Goal: Book appointment/travel/reservation

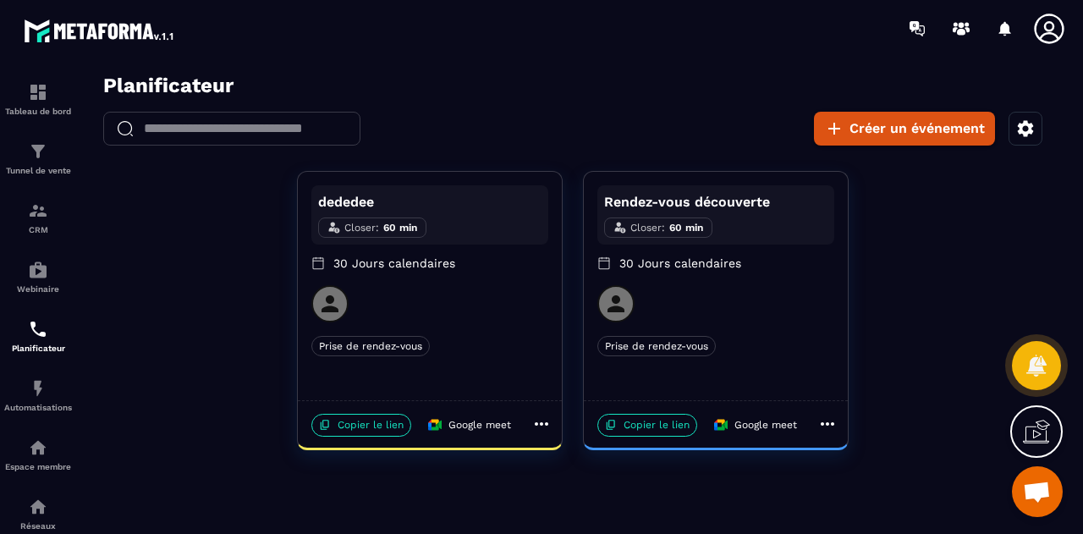
scroll to position [7910, 0]
click at [746, 210] on p "Rendez-vous découverte" at bounding box center [715, 202] width 223 height 20
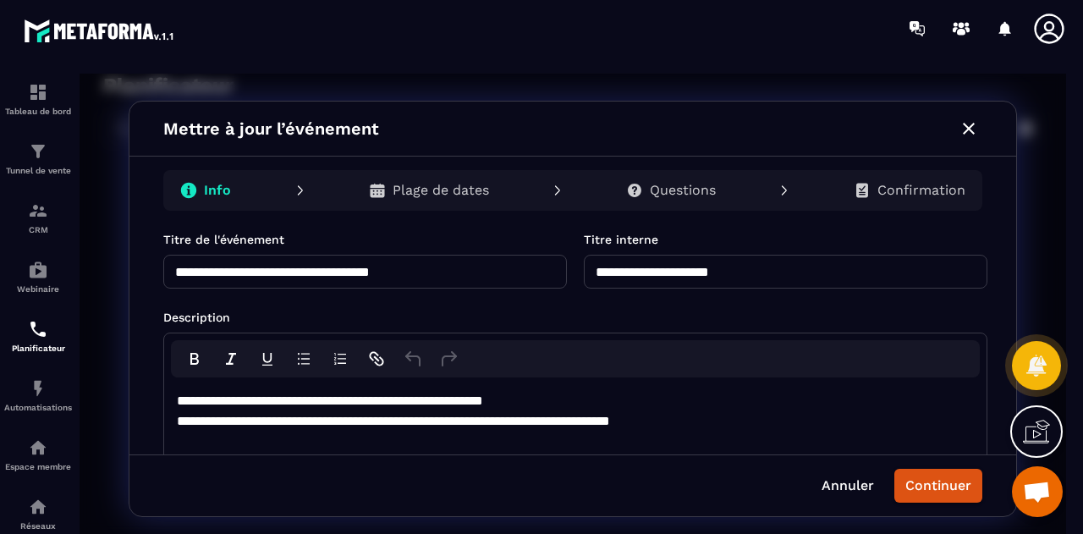
click at [415, 173] on div "Plage de dates" at bounding box center [428, 190] width 147 height 34
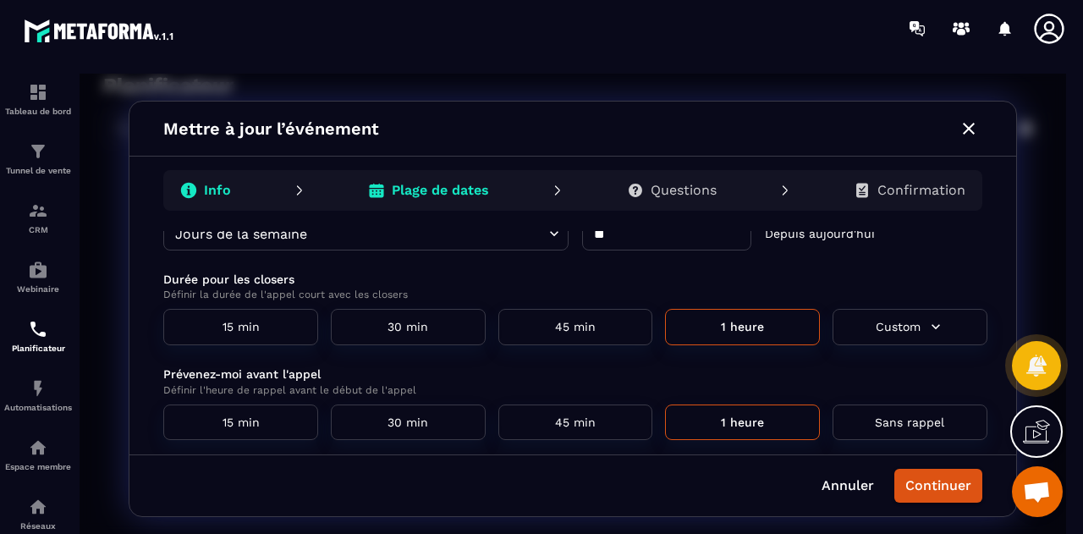
scroll to position [61, 0]
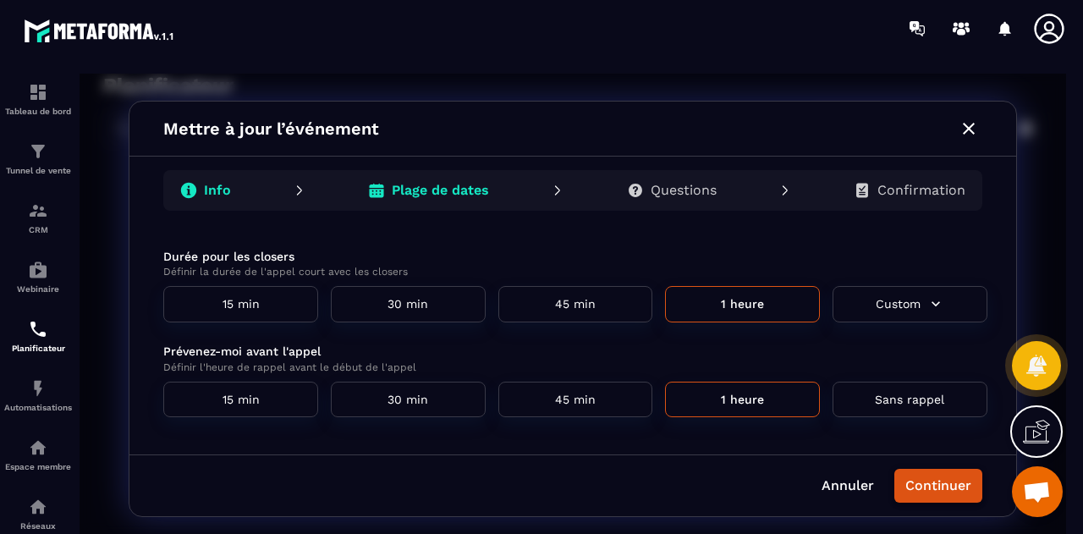
click at [937, 490] on button "Continuer" at bounding box center [938, 486] width 88 height 34
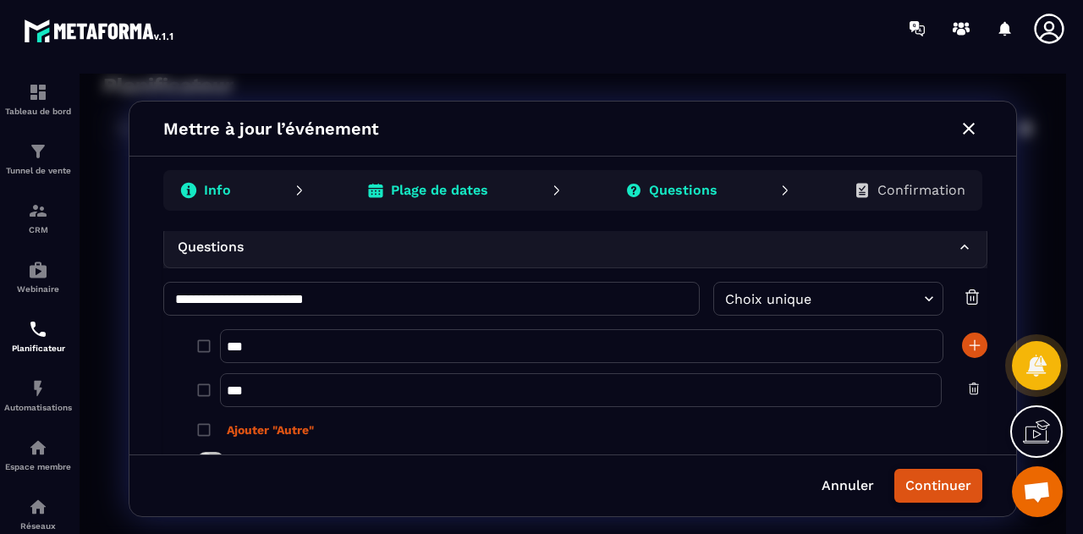
scroll to position [0, 0]
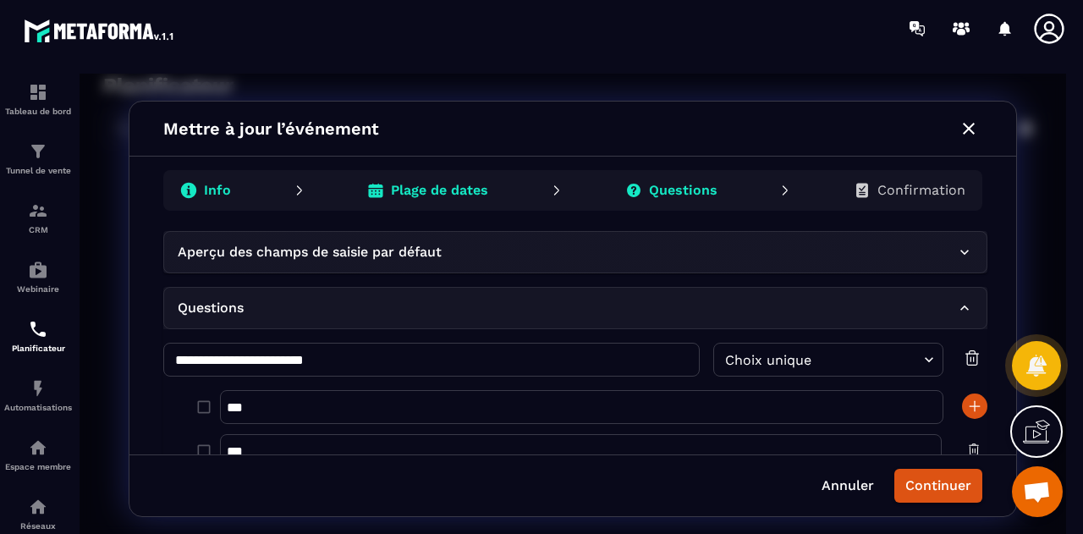
drag, startPoint x: 937, startPoint y: 489, endPoint x: 958, endPoint y: 489, distance: 20.3
click at [958, 489] on button "Continuer" at bounding box center [938, 486] width 88 height 34
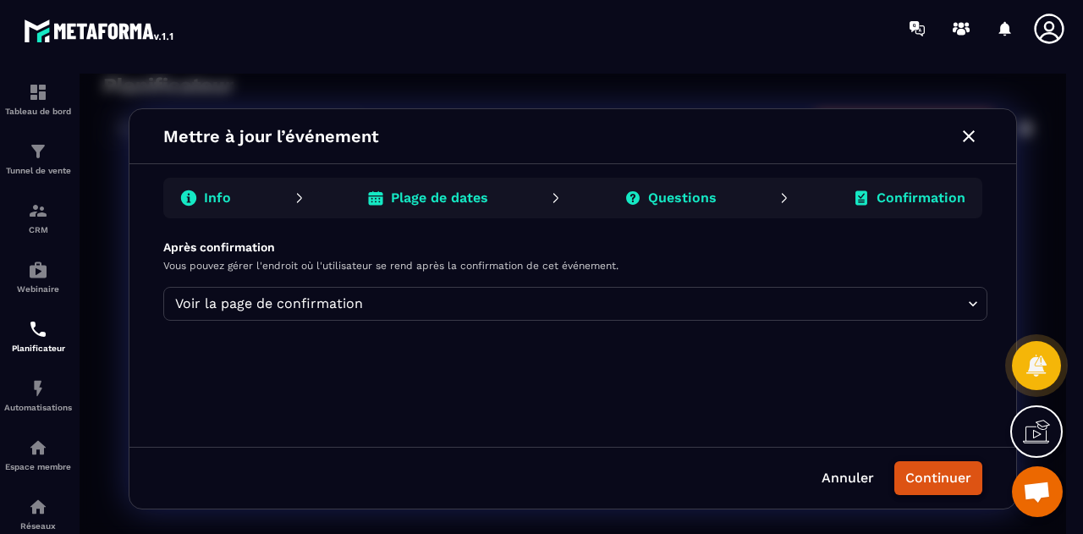
click at [950, 476] on button "Continuer" at bounding box center [938, 478] width 88 height 34
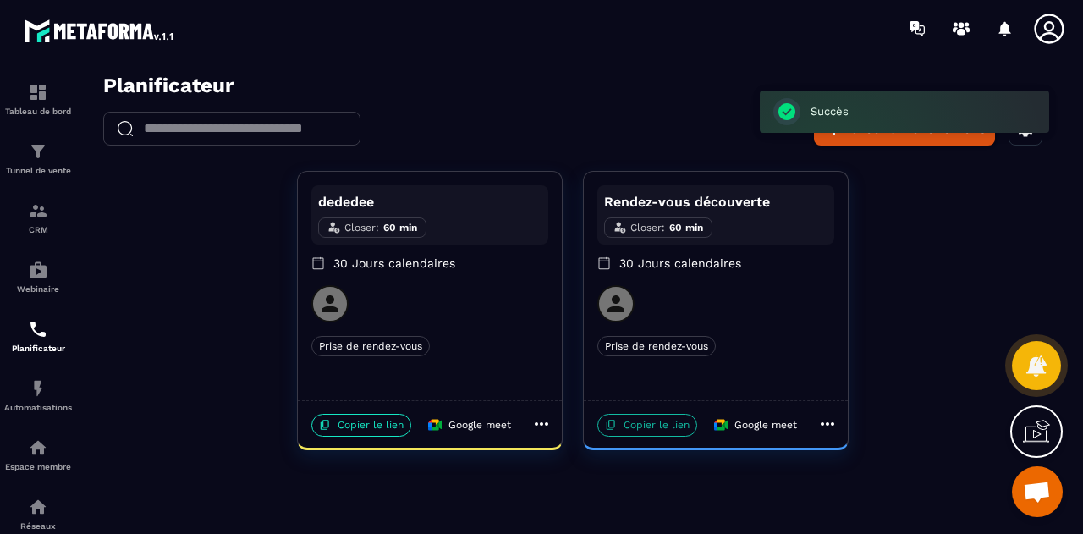
click at [663, 426] on p "Copier le lien" at bounding box center [647, 425] width 100 height 23
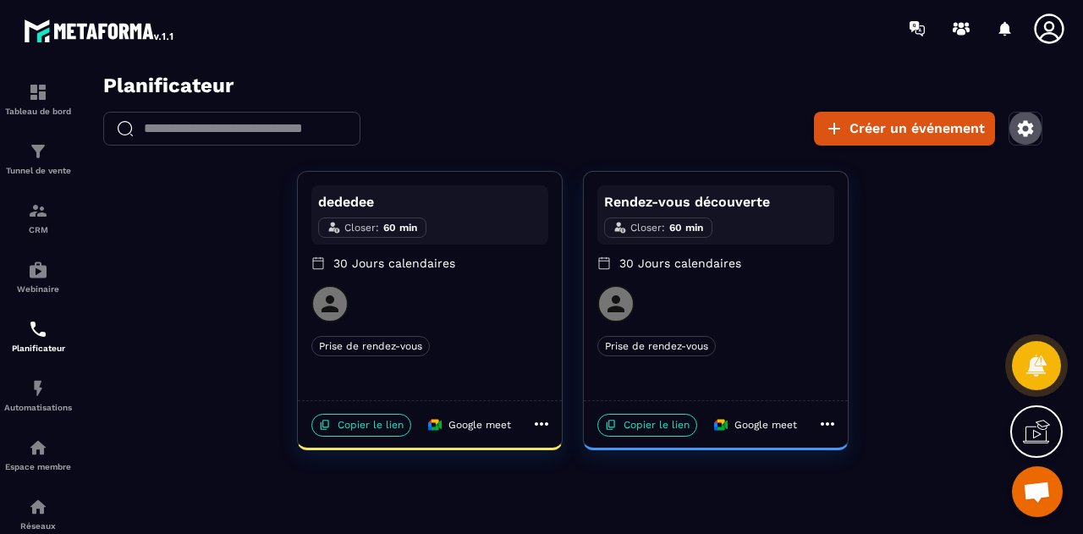
click at [1025, 128] on icon "button" at bounding box center [1025, 128] width 20 height 20
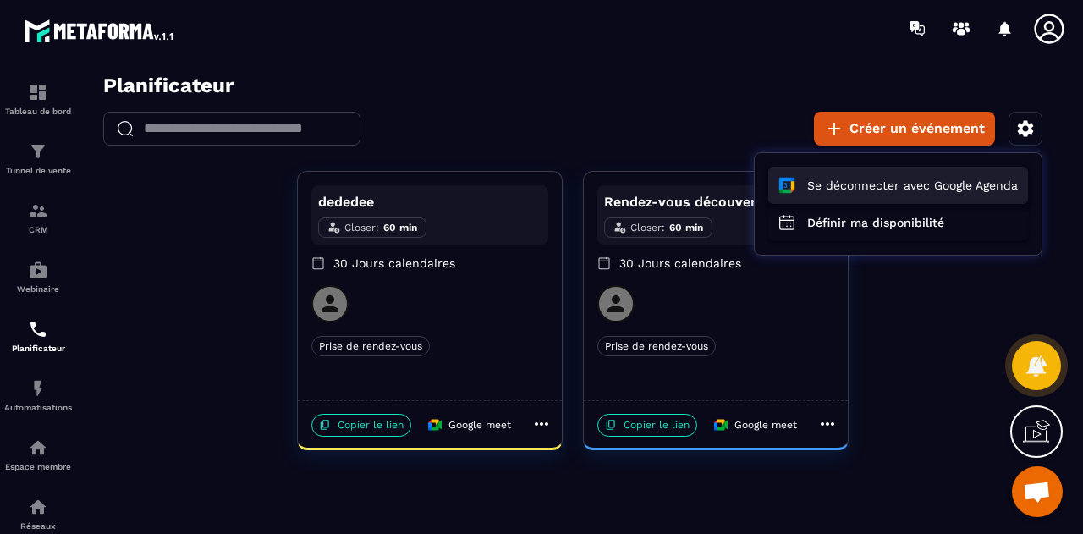
click at [937, 195] on button "Se déconnecter avec Google Agenda" at bounding box center [898, 185] width 260 height 37
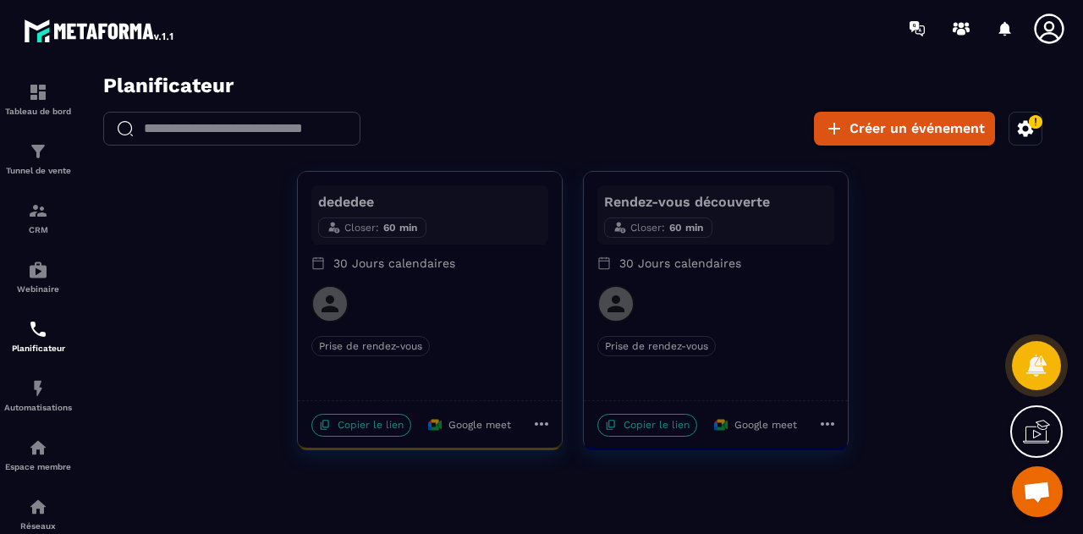
click at [1025, 129] on icon "button" at bounding box center [1025, 128] width 20 height 20
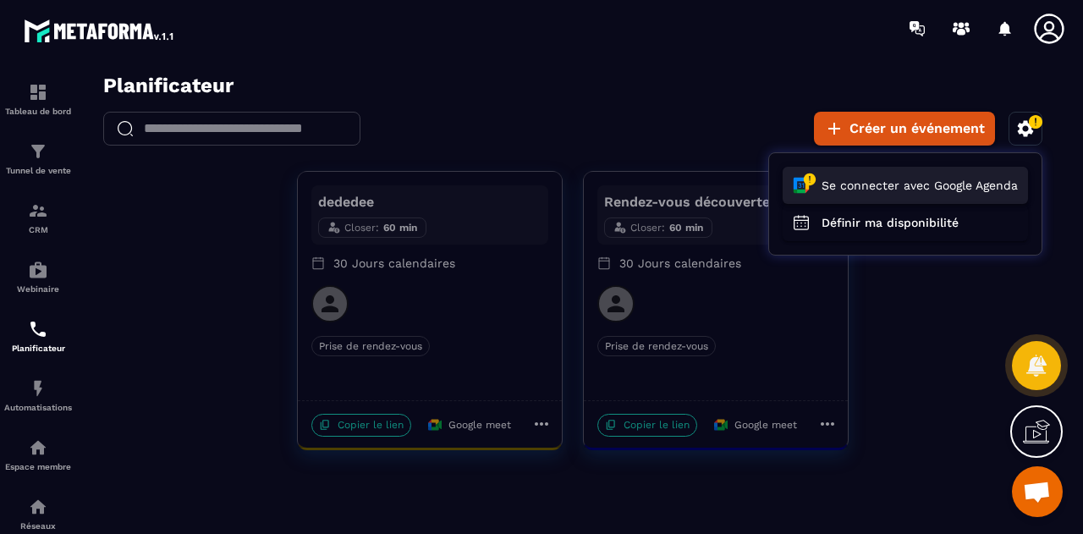
click at [943, 185] on button "Se connecter avec Google Agenda" at bounding box center [905, 185] width 245 height 37
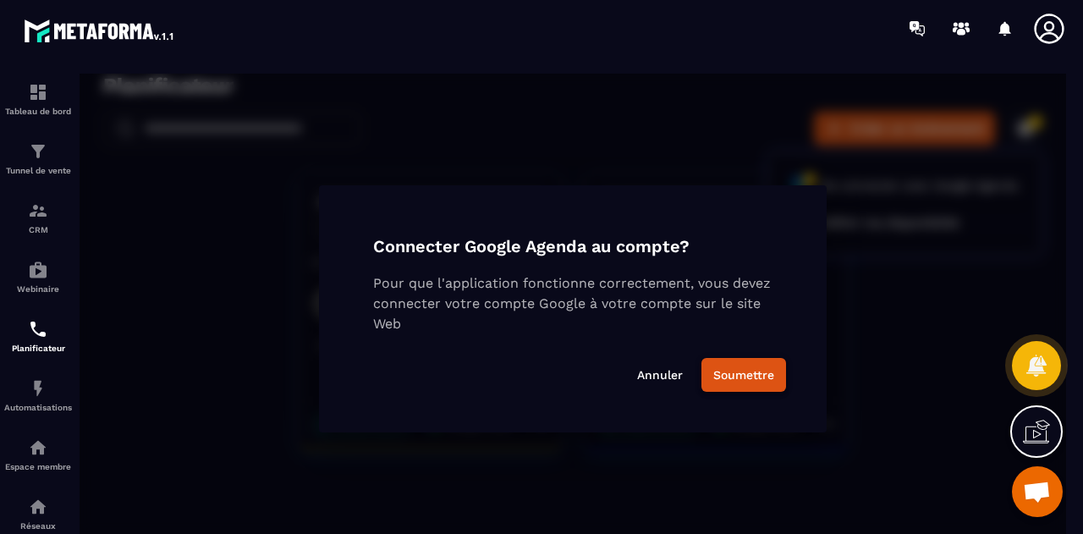
click at [738, 371] on button "Soumettre" at bounding box center [743, 375] width 85 height 34
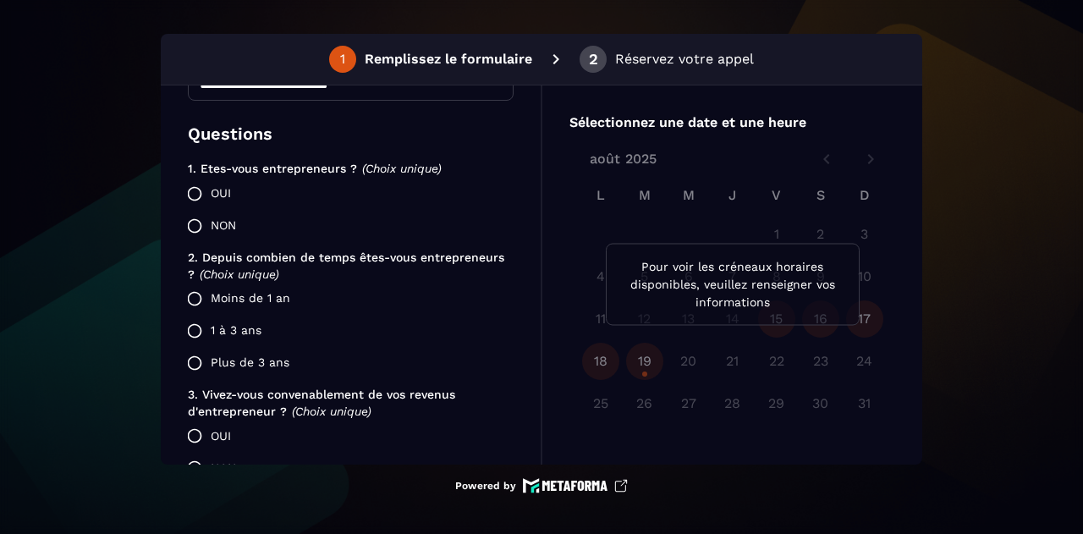
scroll to position [398, 0]
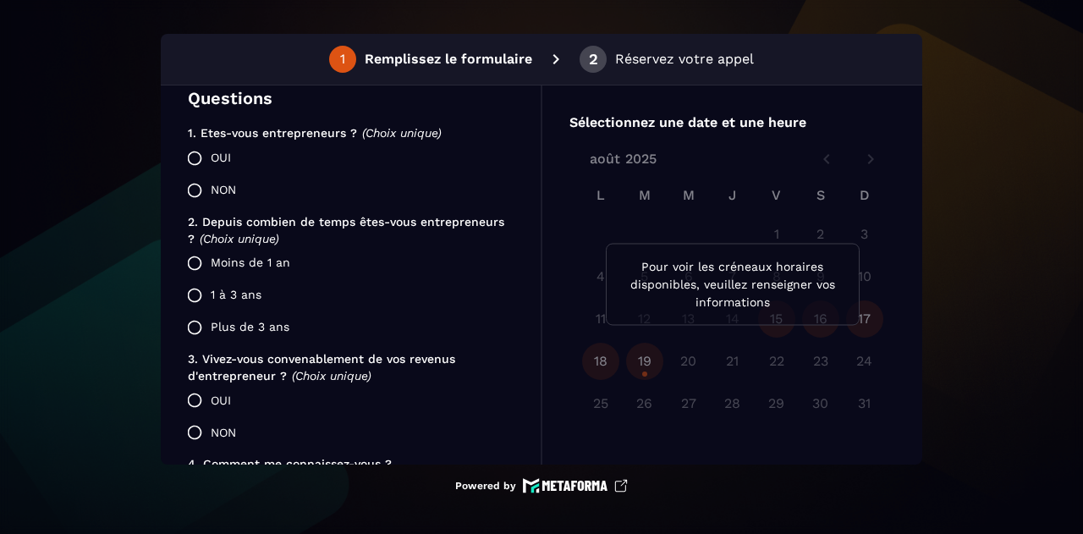
click at [228, 189] on label "NON" at bounding box center [346, 190] width 335 height 32
click at [218, 300] on label "1 à 3 ans" at bounding box center [346, 295] width 335 height 32
click at [215, 412] on label "OUI" at bounding box center [346, 400] width 335 height 32
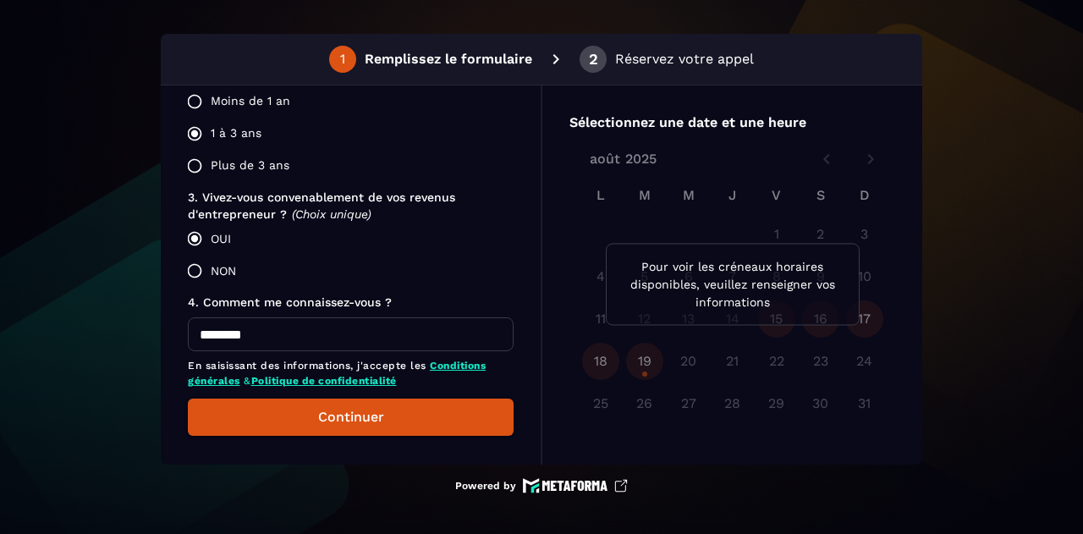
scroll to position [570, 0]
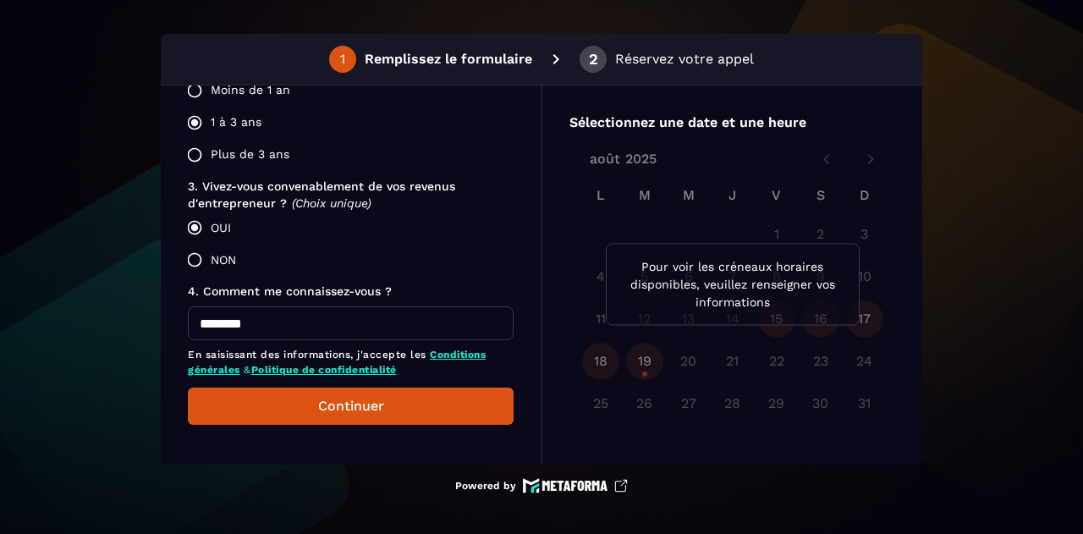
click at [282, 327] on input "********" at bounding box center [351, 323] width 326 height 34
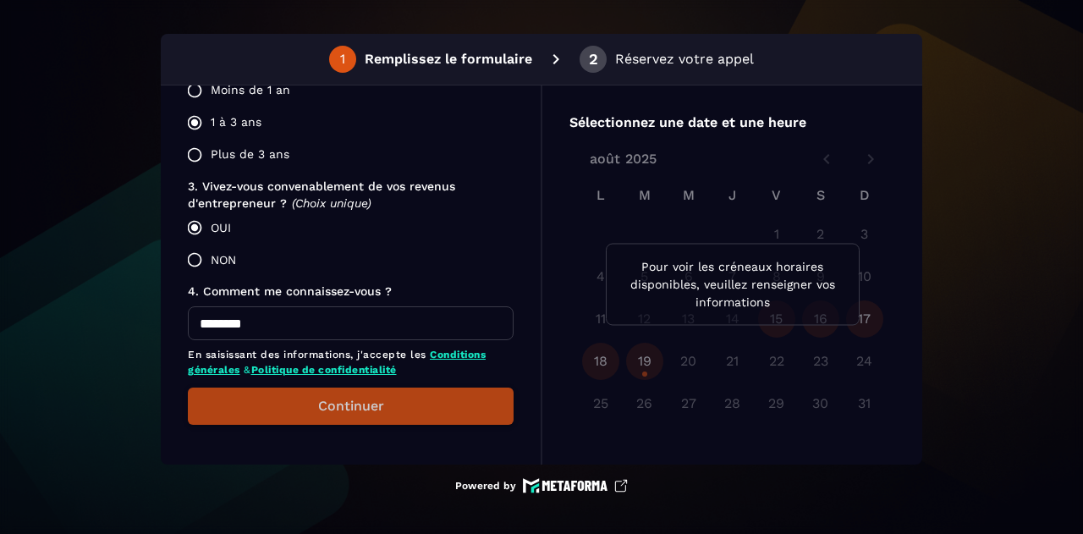
click at [227, 417] on button "Continuer" at bounding box center [351, 406] width 326 height 37
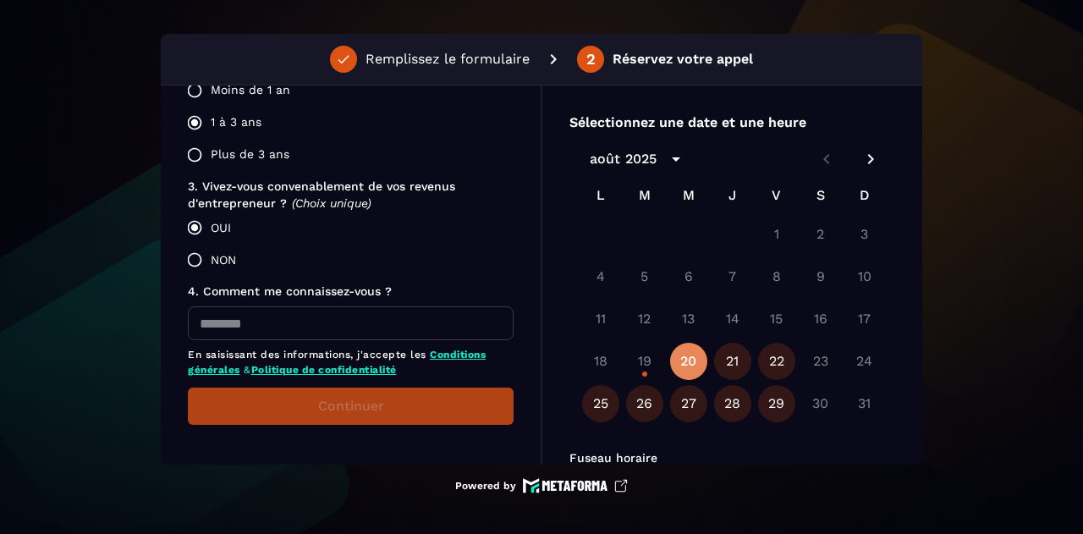
click at [690, 360] on button "20" at bounding box center [688, 361] width 37 height 37
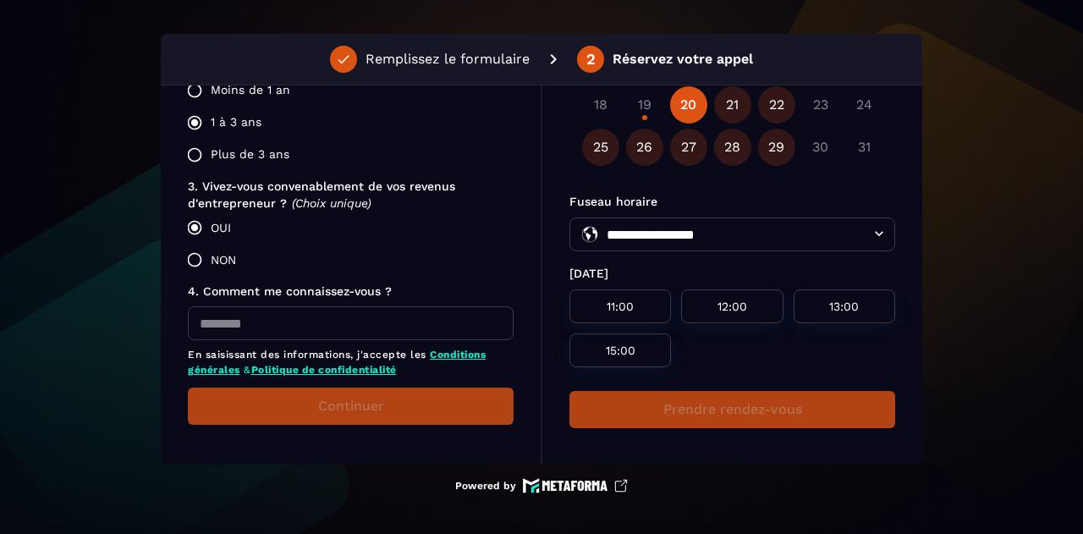
scroll to position [259, 0]
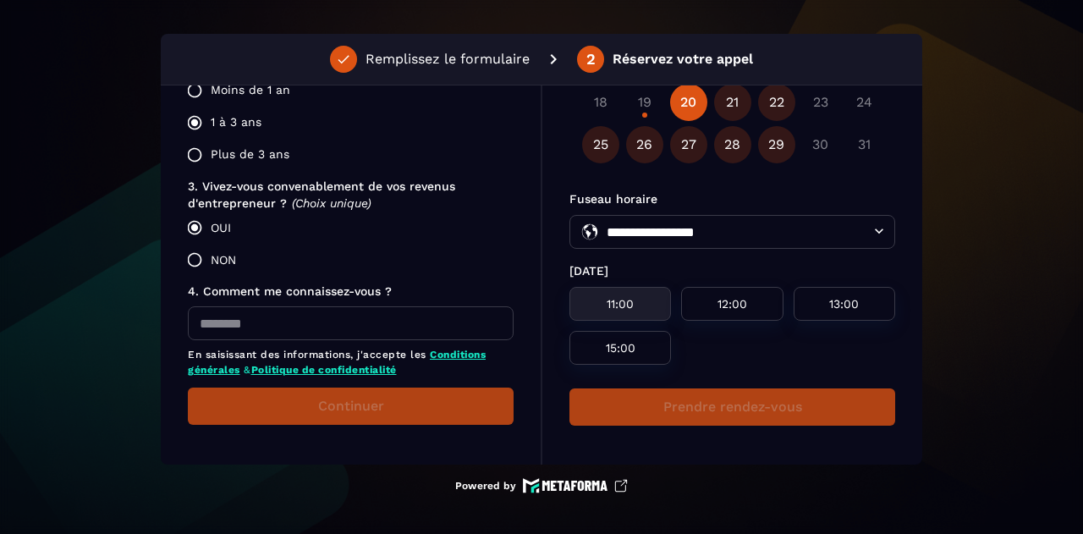
click at [641, 310] on div "11:00" at bounding box center [620, 304] width 102 height 34
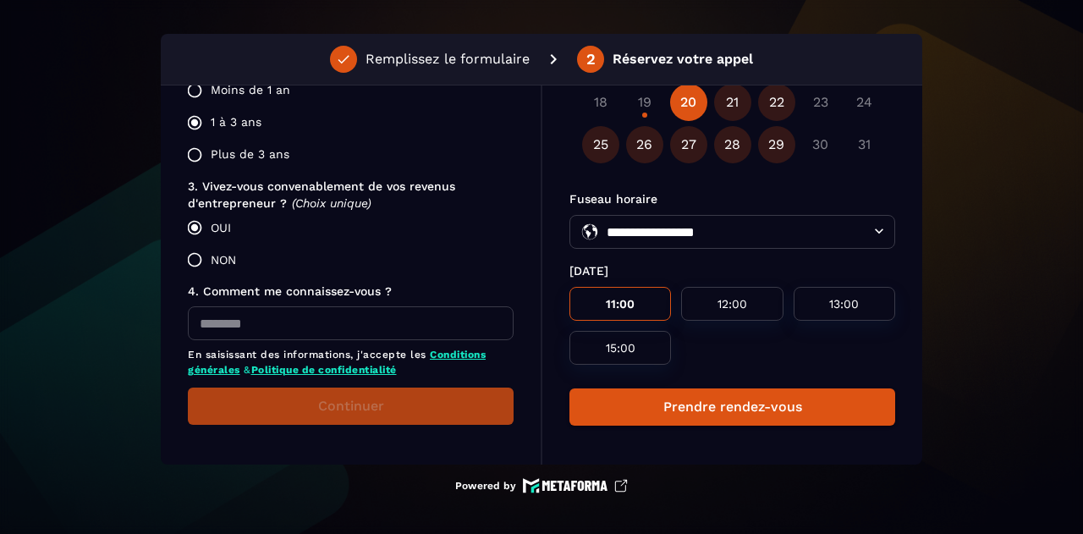
scroll to position [0, 0]
